Goal: Transaction & Acquisition: Purchase product/service

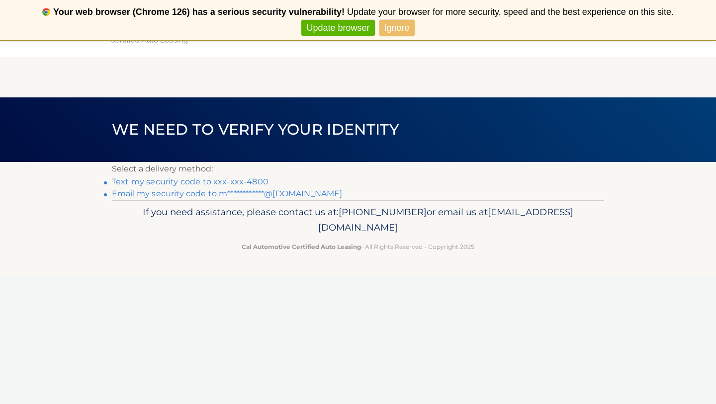
click at [274, 193] on link "**********" at bounding box center [227, 193] width 230 height 9
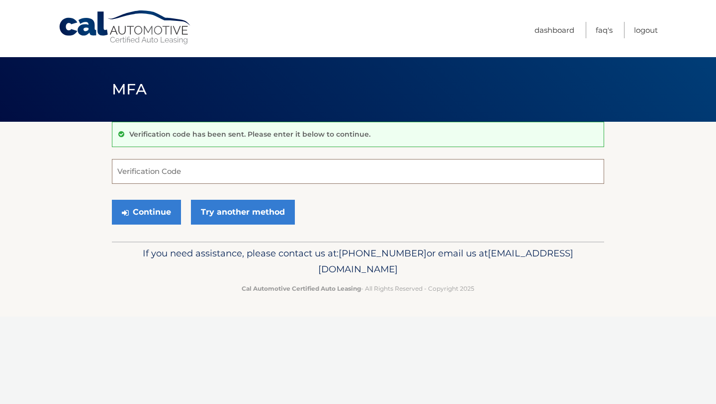
click at [286, 168] on input "Verification Code" at bounding box center [358, 171] width 492 height 25
type input "812413"
click at [155, 212] on button "Continue" at bounding box center [146, 212] width 69 height 25
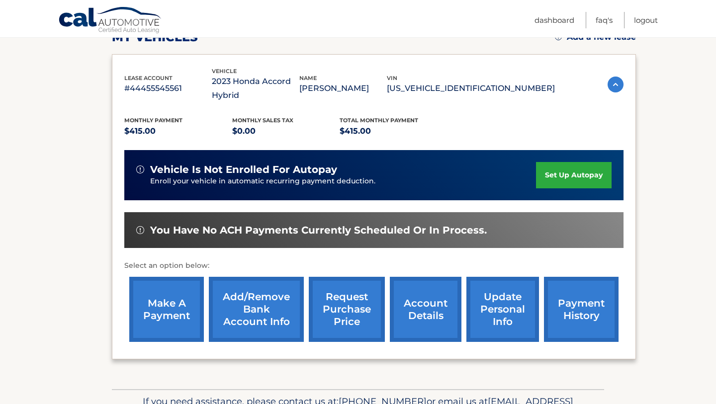
scroll to position [154, 0]
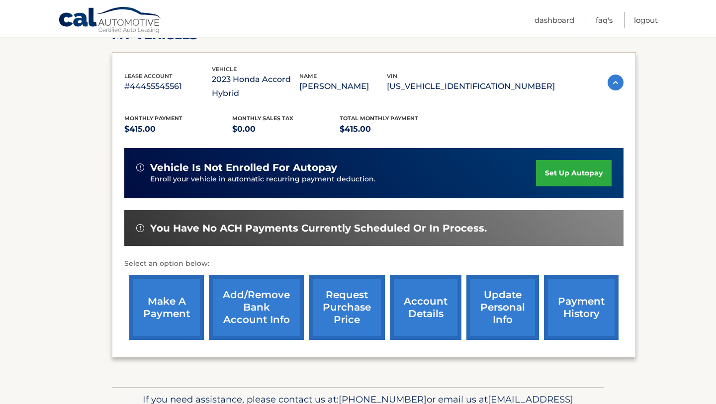
click at [177, 287] on link "make a payment" at bounding box center [166, 307] width 75 height 65
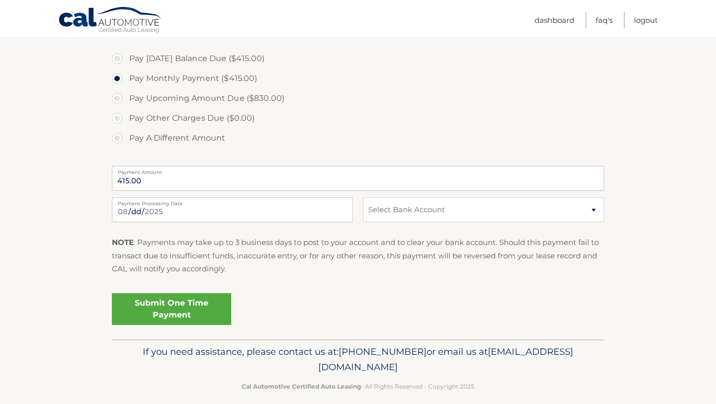
scroll to position [345, 0]
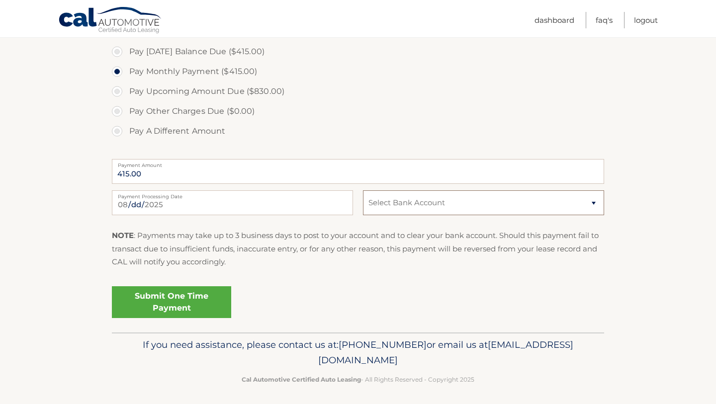
click at [394, 200] on select "Select Bank Account Checking TD BANK NA *****9330 Checking TD BANK NA *****4755" at bounding box center [483, 202] width 241 height 25
select select "ZTM0NmYzNjAtOWY2Mi00NDhmLWE3ZDktMjdiOTIzOTQ2NDZm"
click at [207, 301] on link "Submit One Time Payment" at bounding box center [171, 302] width 119 height 32
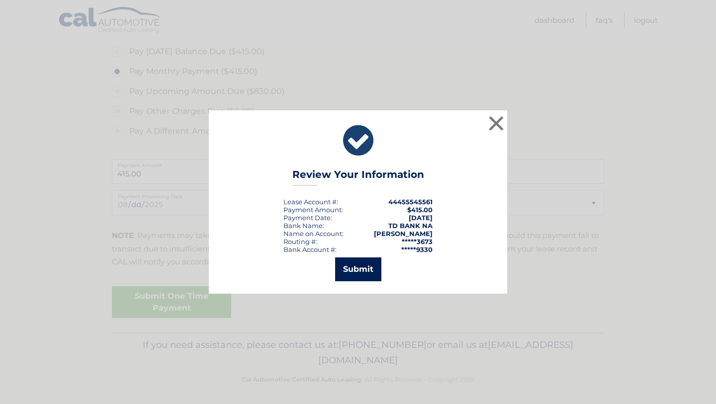
click at [349, 277] on button "Submit" at bounding box center [358, 270] width 46 height 24
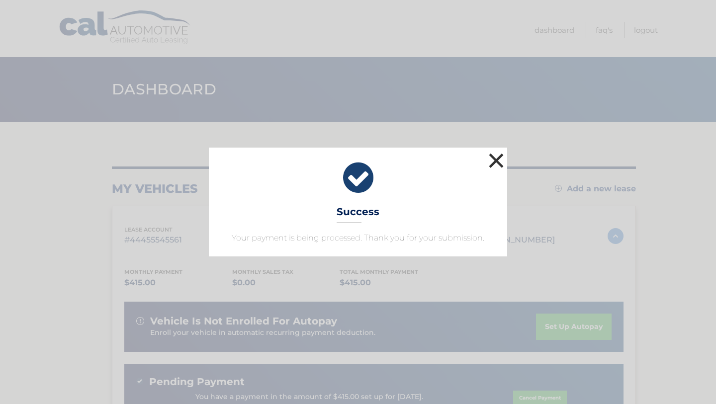
click at [495, 159] on button "×" at bounding box center [496, 161] width 20 height 20
